Goal: Information Seeking & Learning: Learn about a topic

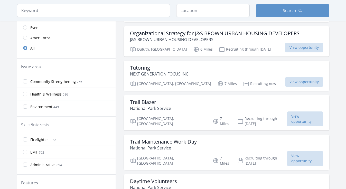
scroll to position [124, 0]
click at [152, 68] on h3 "Tutoring" at bounding box center [159, 67] width 58 height 6
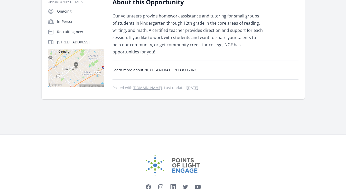
scroll to position [97, 0]
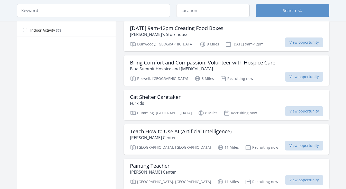
scroll to position [317, 0]
click at [193, 128] on h3 "Teach How to Use AI (Artificial Intelligence)" at bounding box center [181, 131] width 102 height 6
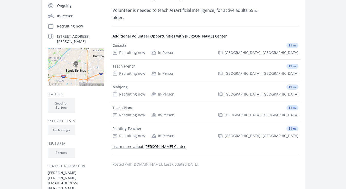
scroll to position [113, 0]
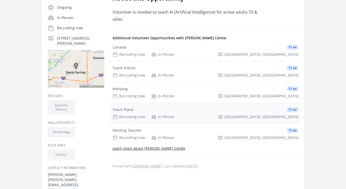
click at [193, 116] on div "Recruiting now In-Person Atlanta, GA" at bounding box center [206, 116] width 186 height 5
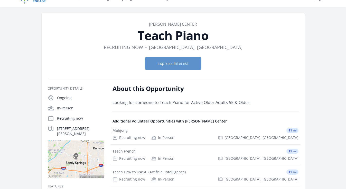
scroll to position [10, 0]
drag, startPoint x: 88, startPoint y: 136, endPoint x: 58, endPoint y: 127, distance: 31.7
click at [56, 127] on div "6500 Vernon Woods Dr, Atlanta, GA 30328" at bounding box center [76, 130] width 57 height 11
copy p "6500 Vernon Woods Dr, Atlanta, GA 30328"
click at [184, 63] on button "Express Interest" at bounding box center [173, 63] width 57 height 13
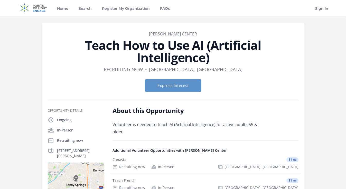
scroll to position [113, 0]
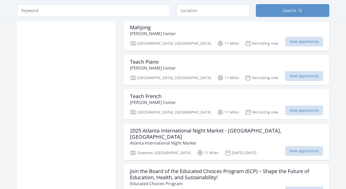
scroll to position [526, 0]
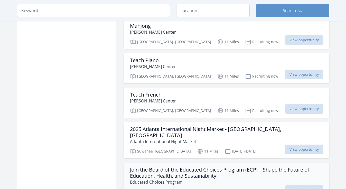
click at [192, 167] on h3 "Join the Board of the Educated Choices Program (ECP) – Shape the Future of Educ…" at bounding box center [226, 173] width 193 height 12
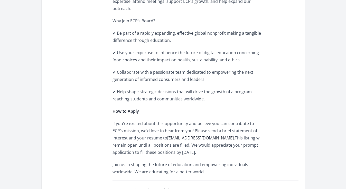
scroll to position [581, 0]
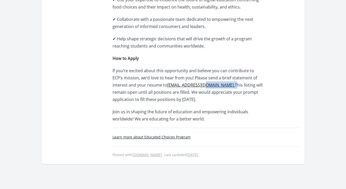
drag, startPoint x: 218, startPoint y: 78, endPoint x: 188, endPoint y: 76, distance: 29.9
click at [188, 76] on p "If you’re excited about this opportunity and believe you can contribute to ECP’…" at bounding box center [188, 85] width 150 height 36
copy p "ecprogram.org ."
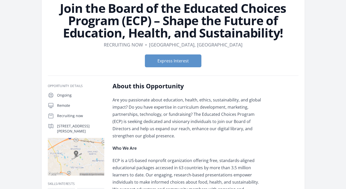
scroll to position [5, 0]
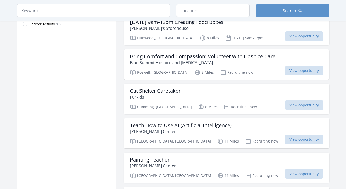
scroll to position [323, 0]
click at [161, 122] on h3 "Teach How to Use AI (Artificial Intelligence)" at bounding box center [181, 125] width 102 height 6
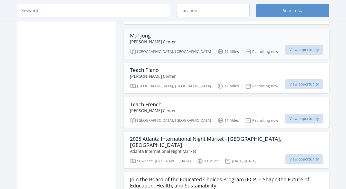
scroll to position [517, 0]
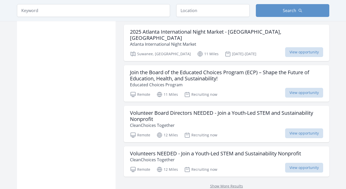
scroll to position [624, 0]
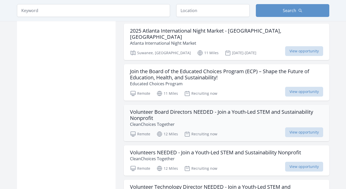
click at [223, 109] on h3 "Volunteer Board Directors NEEDED - Join a Youth-Led STEM and Sustainability Non…" at bounding box center [226, 115] width 193 height 12
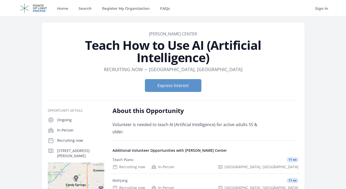
drag, startPoint x: 204, startPoint y: 34, endPoint x: 145, endPoint y: 33, distance: 58.1
click at [145, 33] on dd "[PERSON_NAME] Center" at bounding box center [173, 34] width 251 height 6
copy link "Dorothy C. Benson Center"
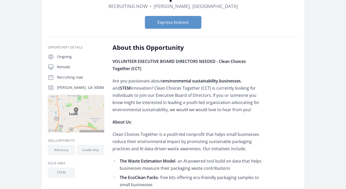
scroll to position [76, 0]
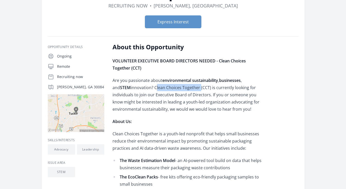
drag, startPoint x: 136, startPoint y: 88, endPoint x: 181, endPoint y: 88, distance: 45.2
click at [181, 88] on p "Are you passionate about environmental sustainability , businesses , and STEM i…" at bounding box center [188, 95] width 150 height 36
copy p "Clean Choices Together"
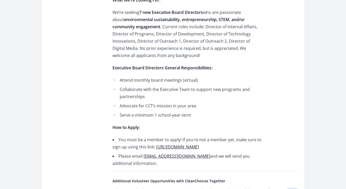
scroll to position [398, 0]
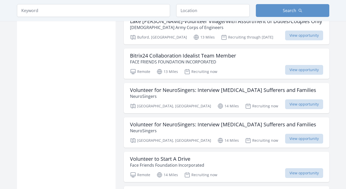
scroll to position [1276, 0]
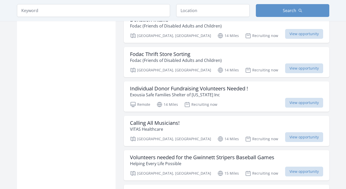
scroll to position [1627, 0]
click at [170, 120] on h3 "Calling All Musicians!" at bounding box center [155, 123] width 50 height 6
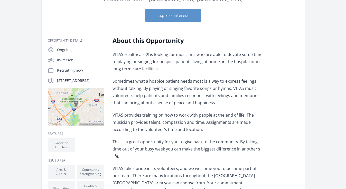
scroll to position [48, 0]
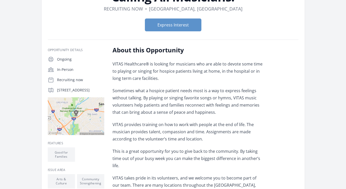
drag, startPoint x: 89, startPoint y: 96, endPoint x: 57, endPoint y: 90, distance: 31.9
click at [57, 90] on p "2000 Riveredge Pkwy, Atlanta, GA 30328" at bounding box center [80, 90] width 47 height 5
copy p "2000 Riveredge Pkwy, Atlanta, GA 30328"
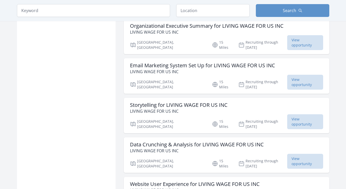
scroll to position [1896, 0]
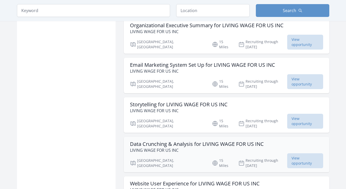
click at [196, 141] on h3 "Data Crunching & Analysis for LIVING WAGE FOR US INC" at bounding box center [197, 144] width 134 height 6
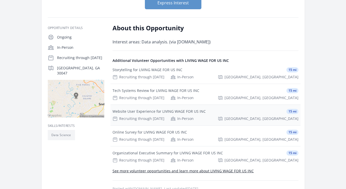
scroll to position [85, 0]
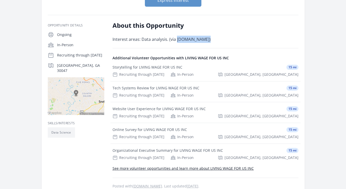
drag, startPoint x: 177, startPoint y: 40, endPoint x: 203, endPoint y: 38, distance: 26.5
click at [203, 38] on p "Interest areas: Data analysis. (via [DOMAIN_NAME])" at bounding box center [188, 39] width 150 height 7
copy p "[DOMAIN_NAME]"
